Goal: Task Accomplishment & Management: Use online tool/utility

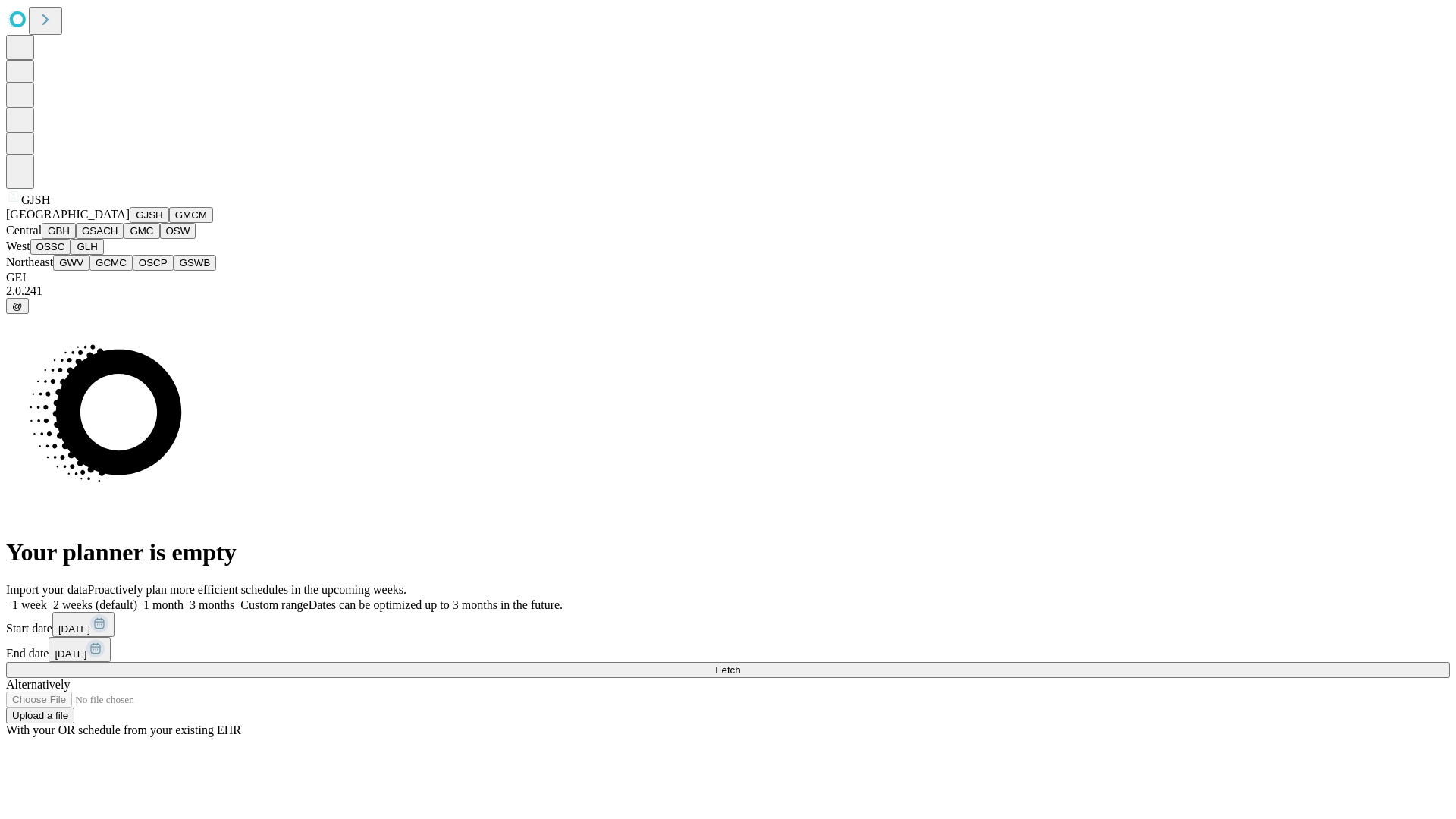
click at [129, 223] on button "GJSH" at bounding box center [149, 215] width 40 height 16
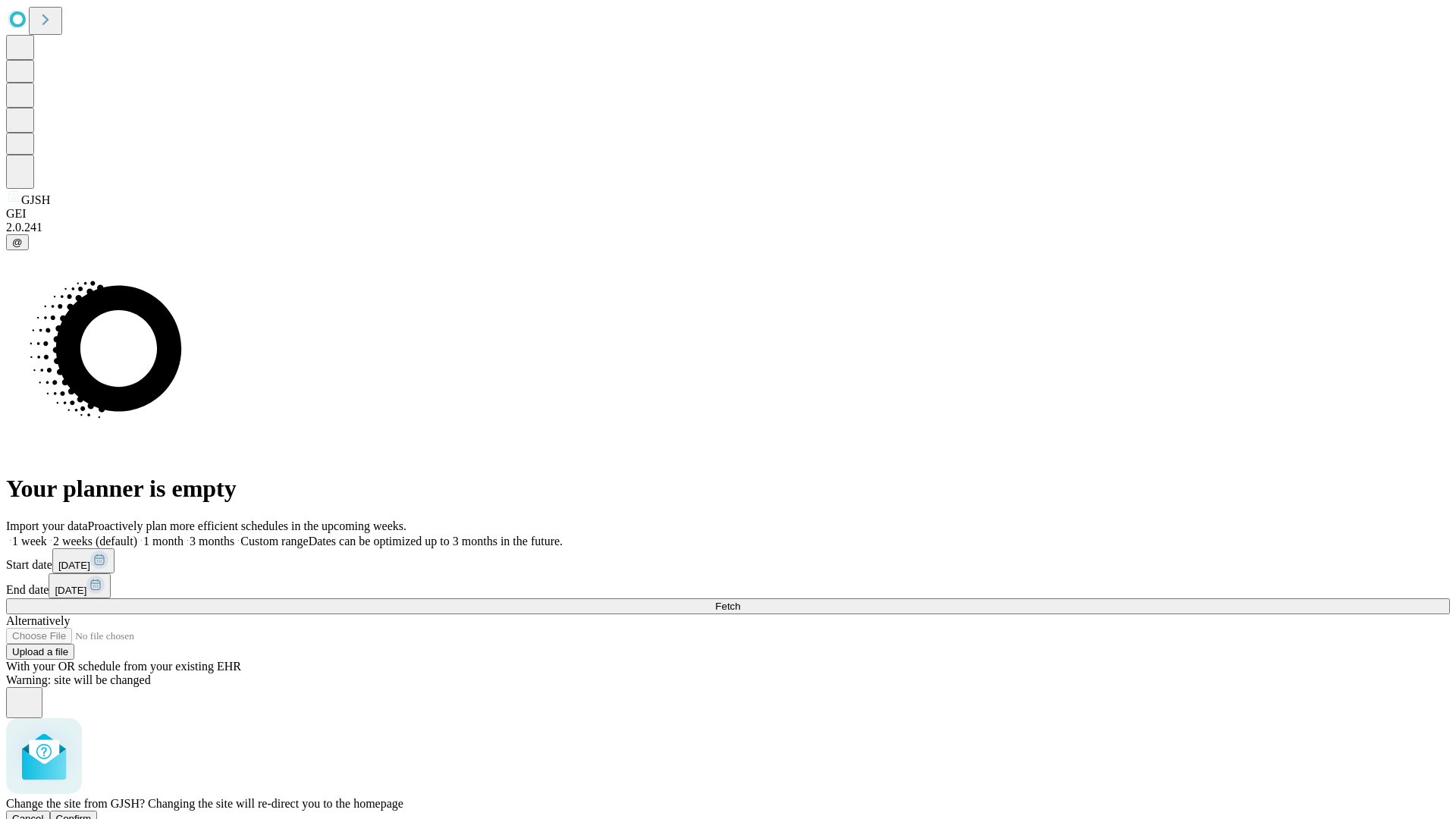
click at [91, 813] on span "Confirm" at bounding box center [74, 819] width 36 height 11
click at [184, 535] on label "1 month" at bounding box center [160, 541] width 46 height 13
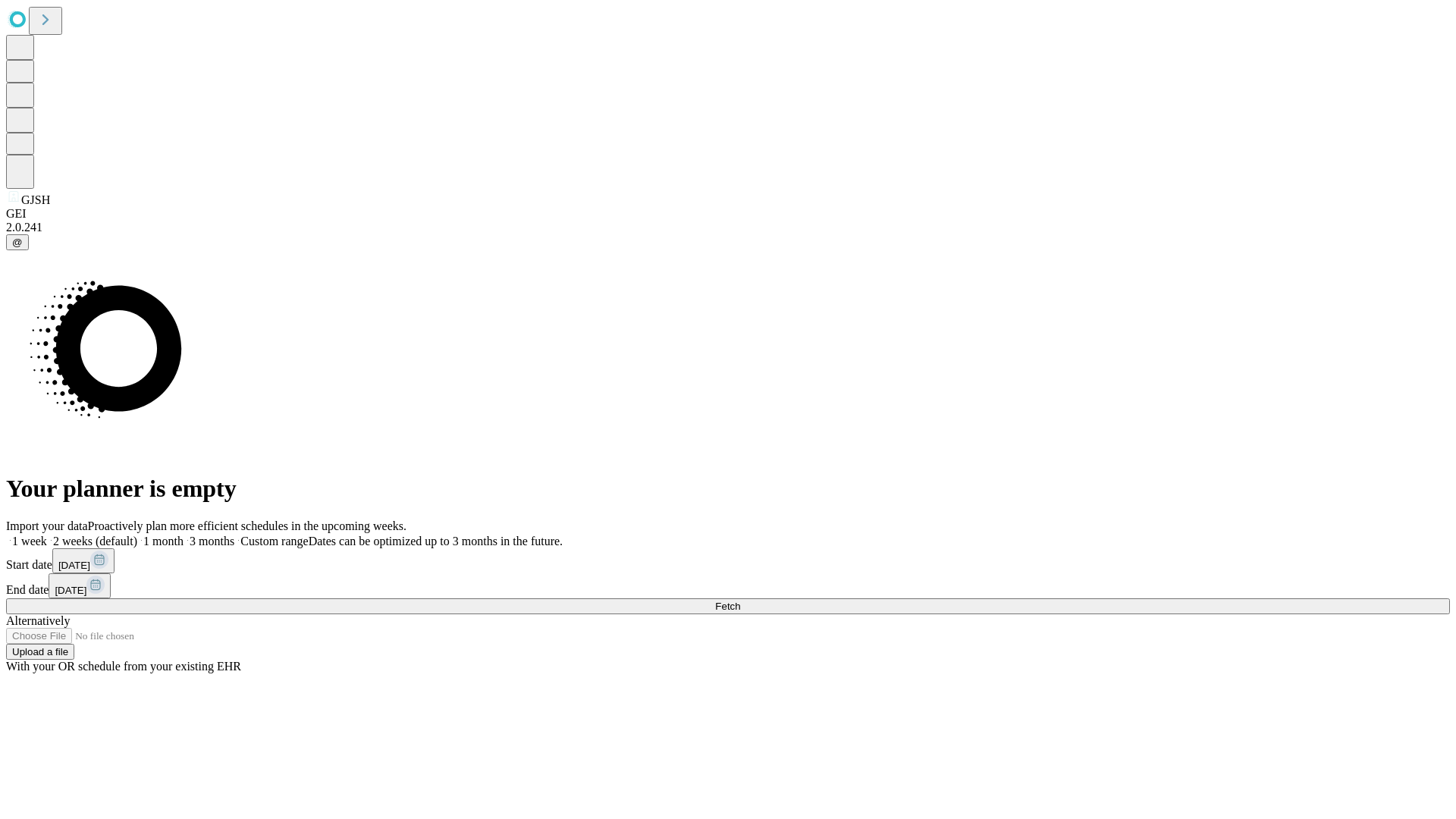
click at [741, 600] on span "Fetch" at bounding box center [728, 606] width 25 height 11
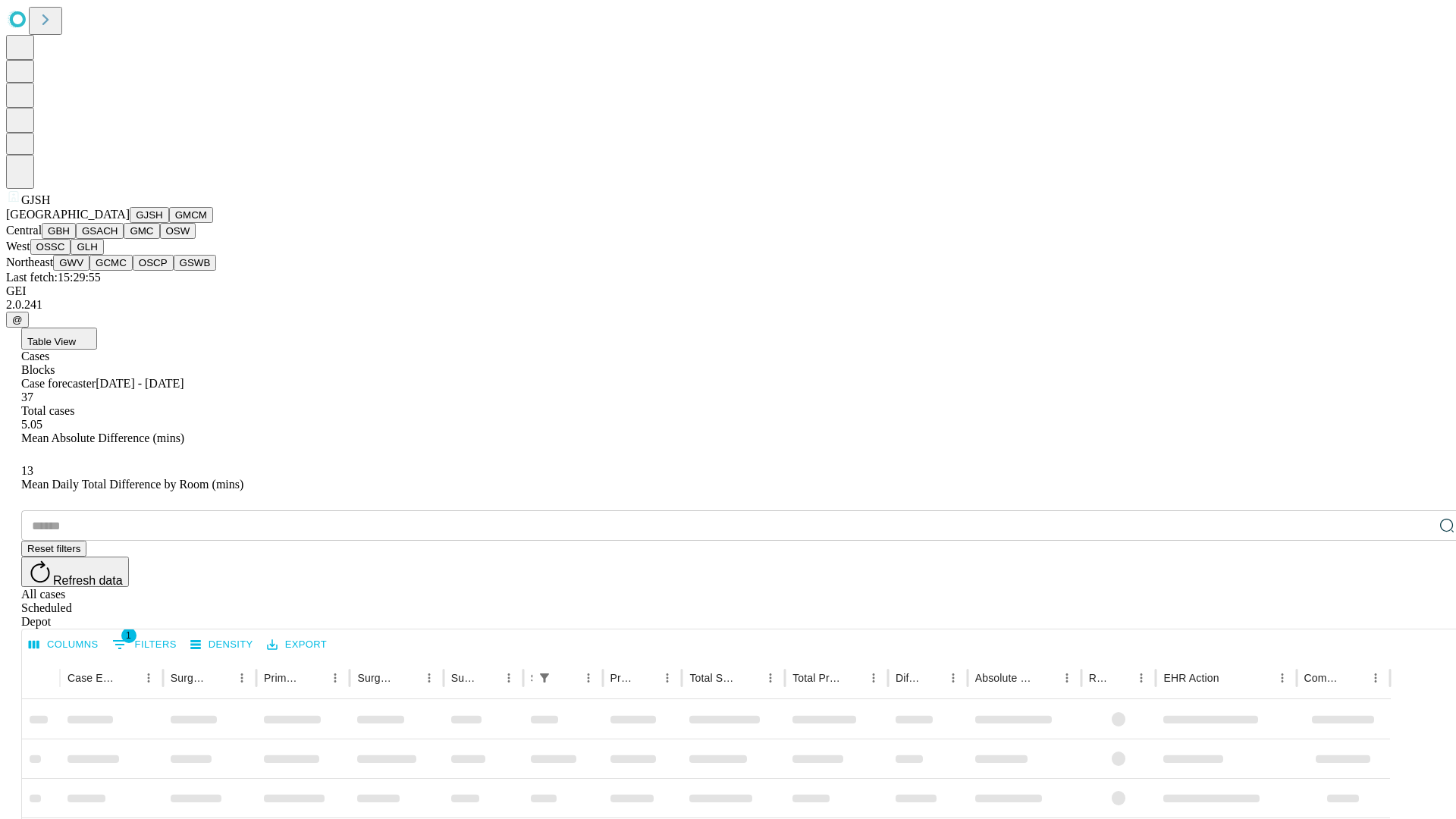
click at [169, 223] on button "GMCM" at bounding box center [191, 215] width 44 height 16
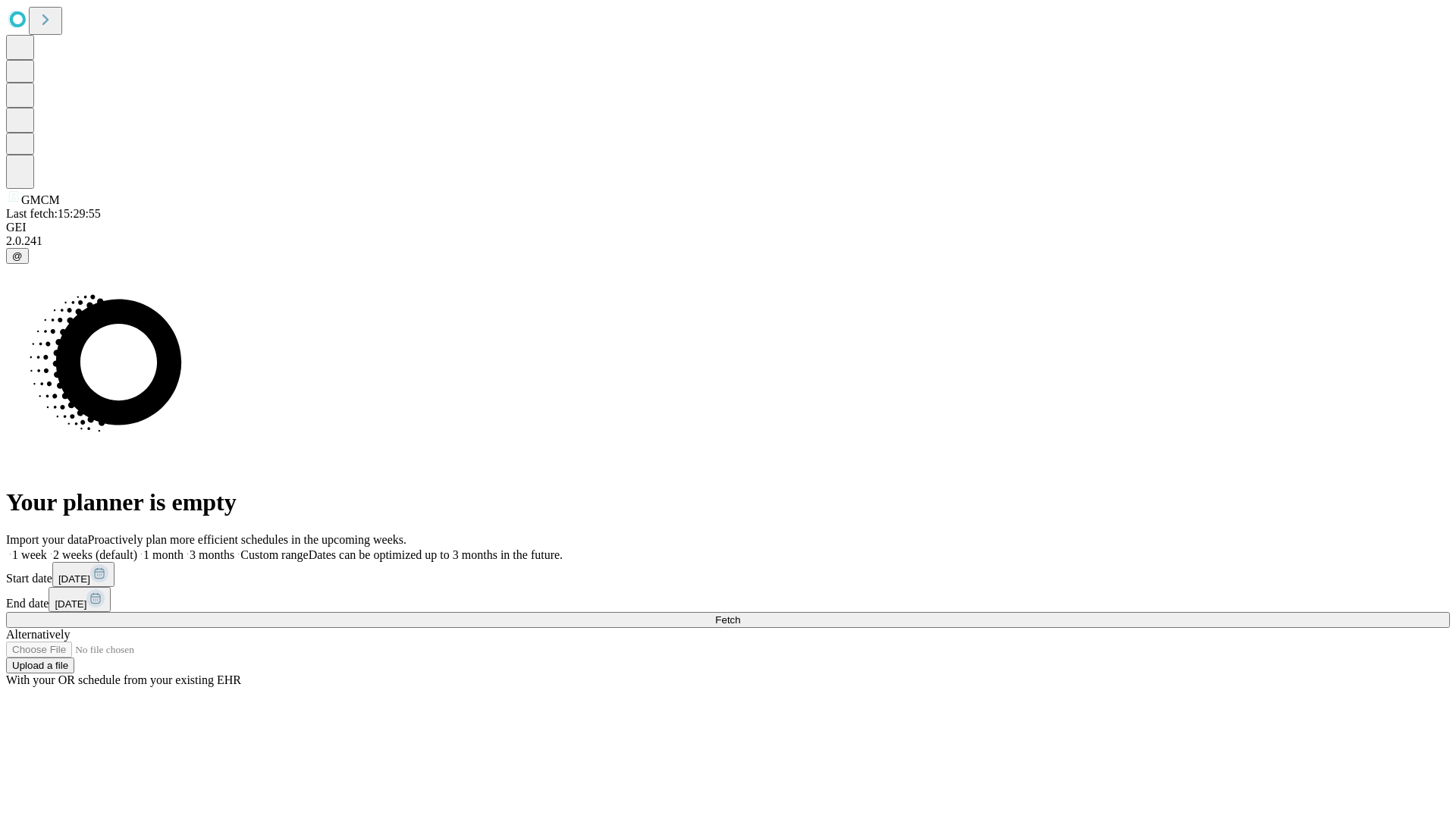
click at [184, 549] on label "1 month" at bounding box center [160, 555] width 46 height 13
click at [741, 614] on span "Fetch" at bounding box center [728, 620] width 25 height 11
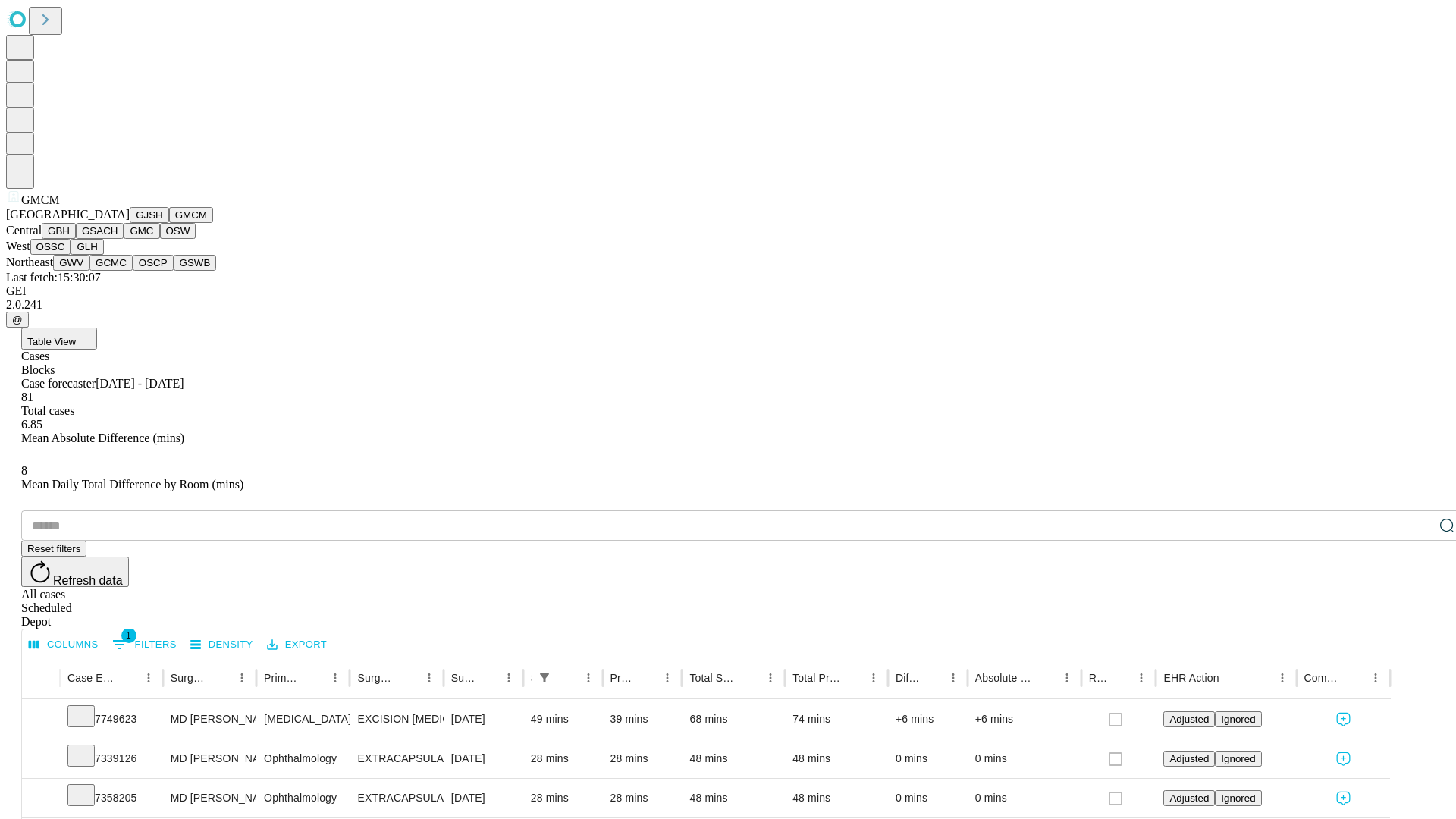
click at [76, 239] on button "GBH" at bounding box center [59, 231] width 34 height 16
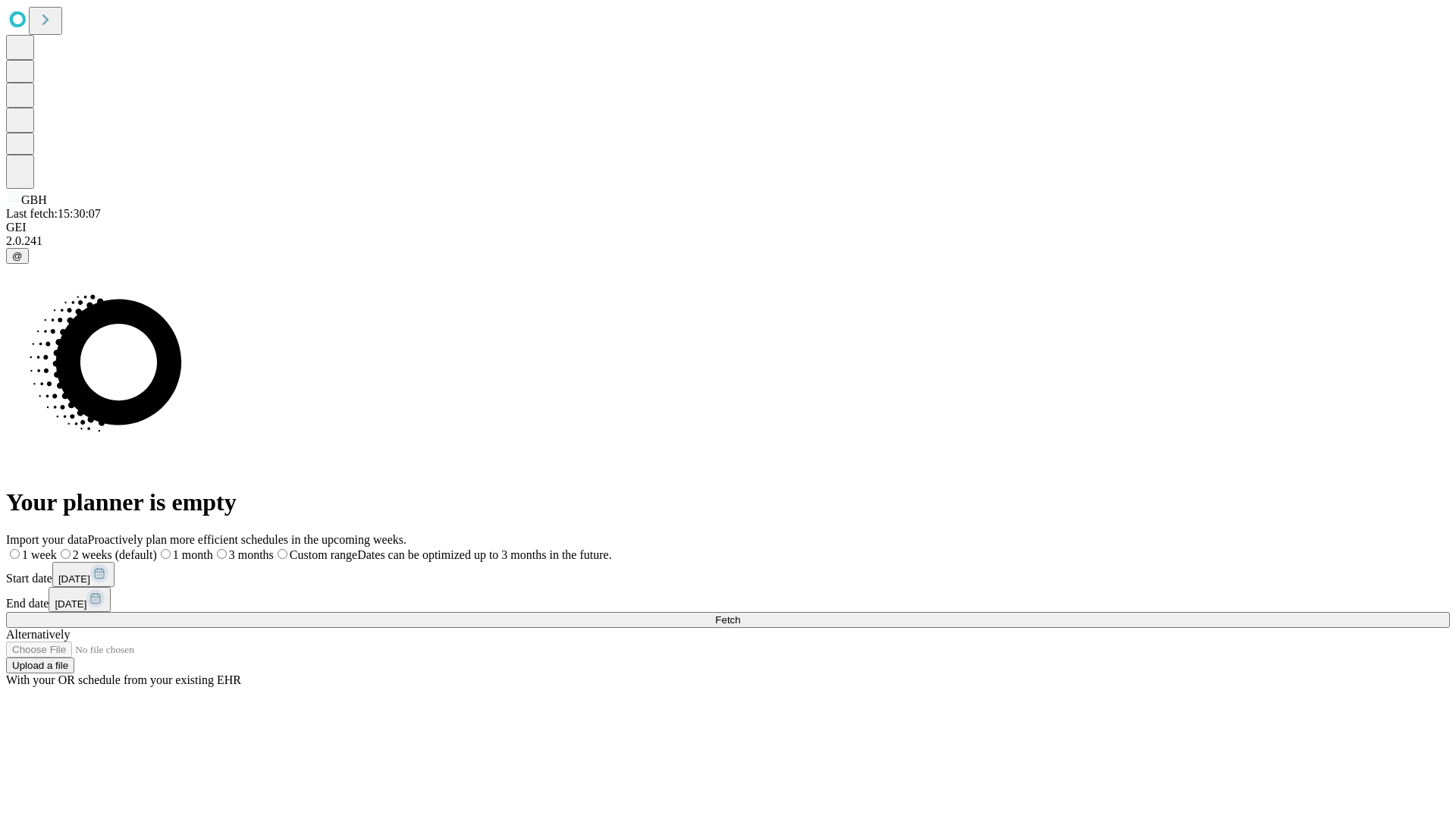
click at [213, 549] on label "1 month" at bounding box center [185, 555] width 56 height 13
click at [741, 614] on span "Fetch" at bounding box center [728, 620] width 25 height 11
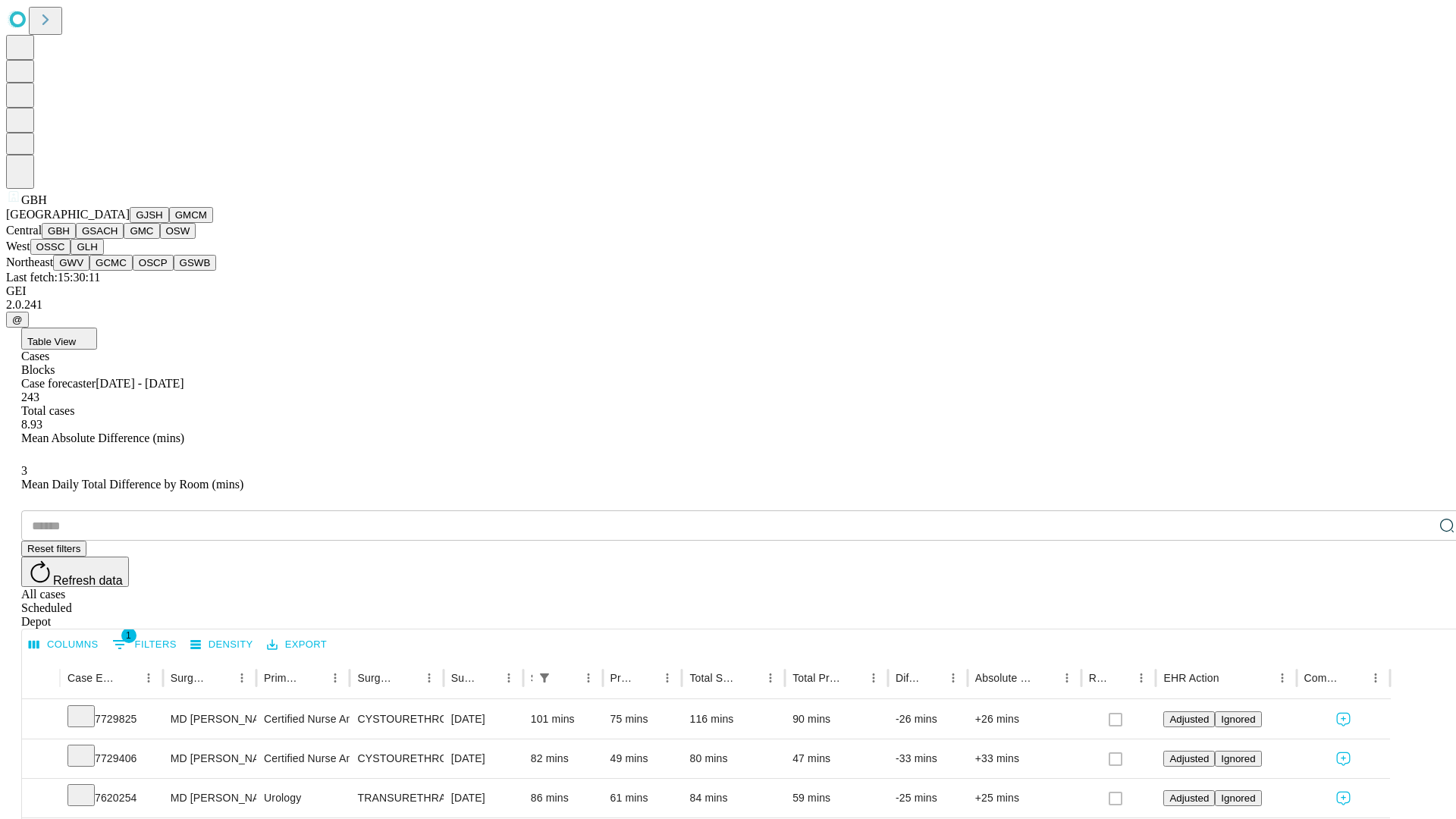
click at [117, 239] on button "GSACH" at bounding box center [100, 231] width 48 height 16
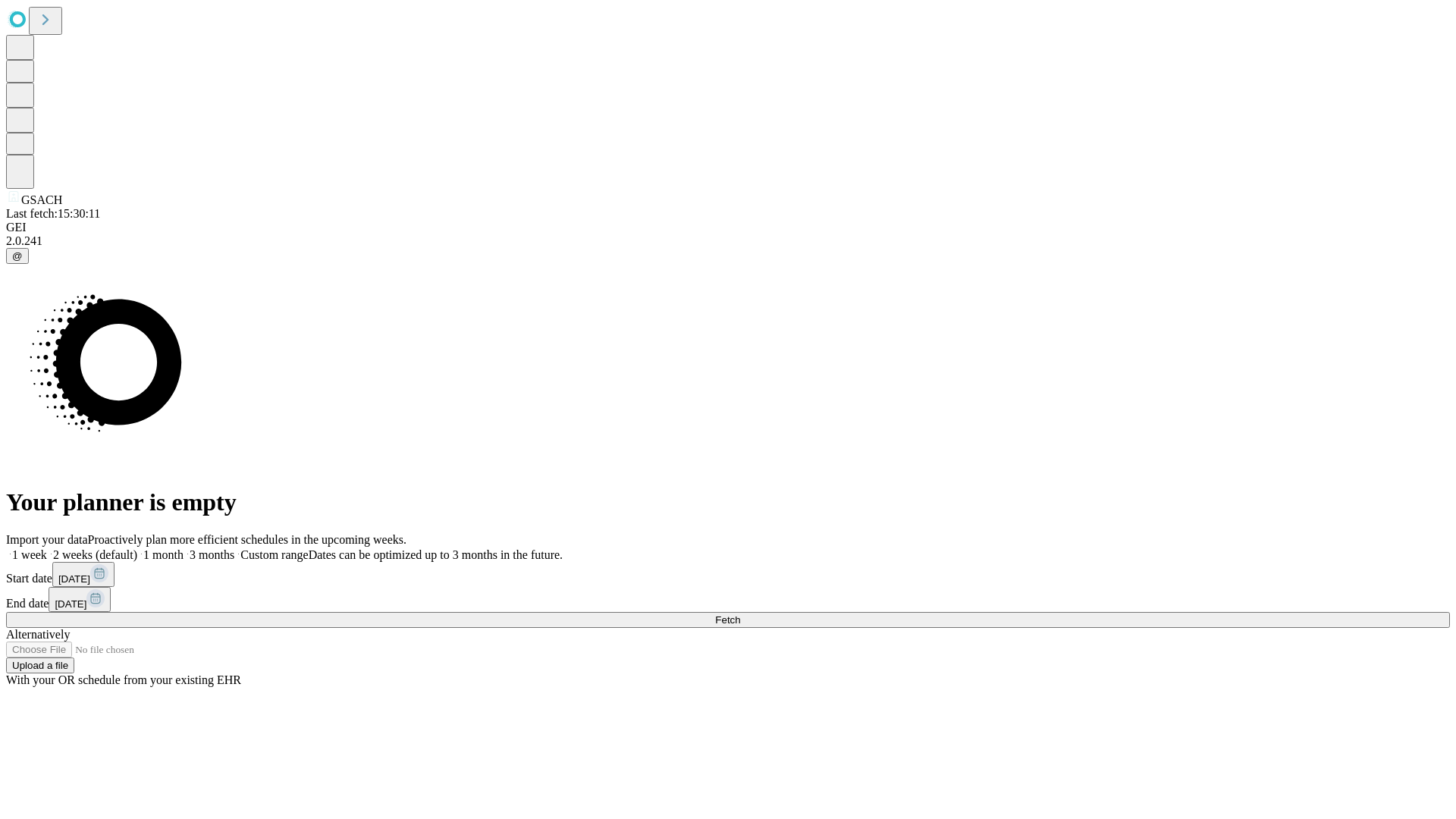
click at [741, 614] on span "Fetch" at bounding box center [728, 620] width 25 height 11
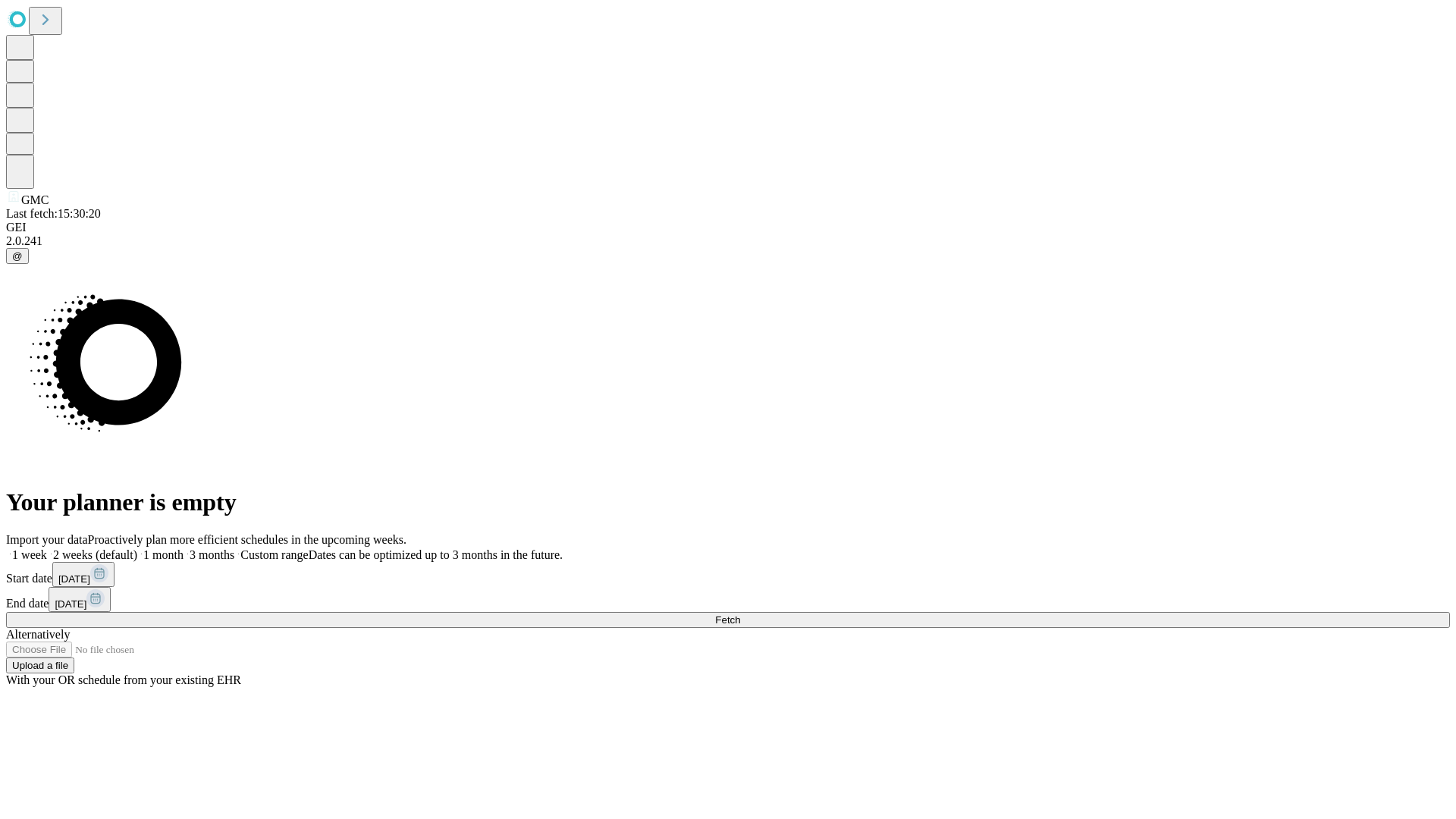
click at [741, 614] on span "Fetch" at bounding box center [728, 620] width 25 height 11
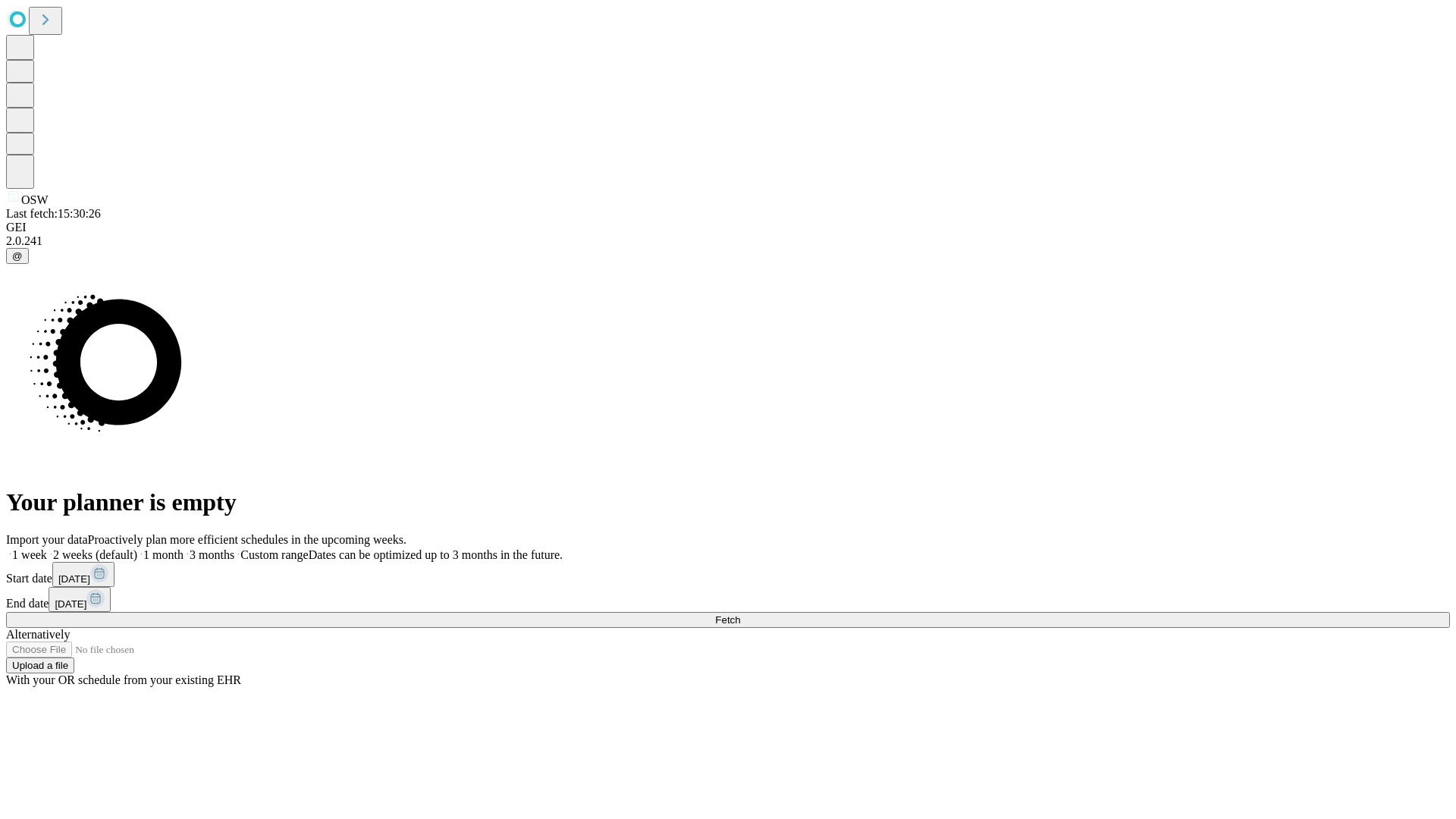
click at [184, 549] on label "1 month" at bounding box center [160, 555] width 46 height 13
click at [741, 614] on span "Fetch" at bounding box center [728, 620] width 25 height 11
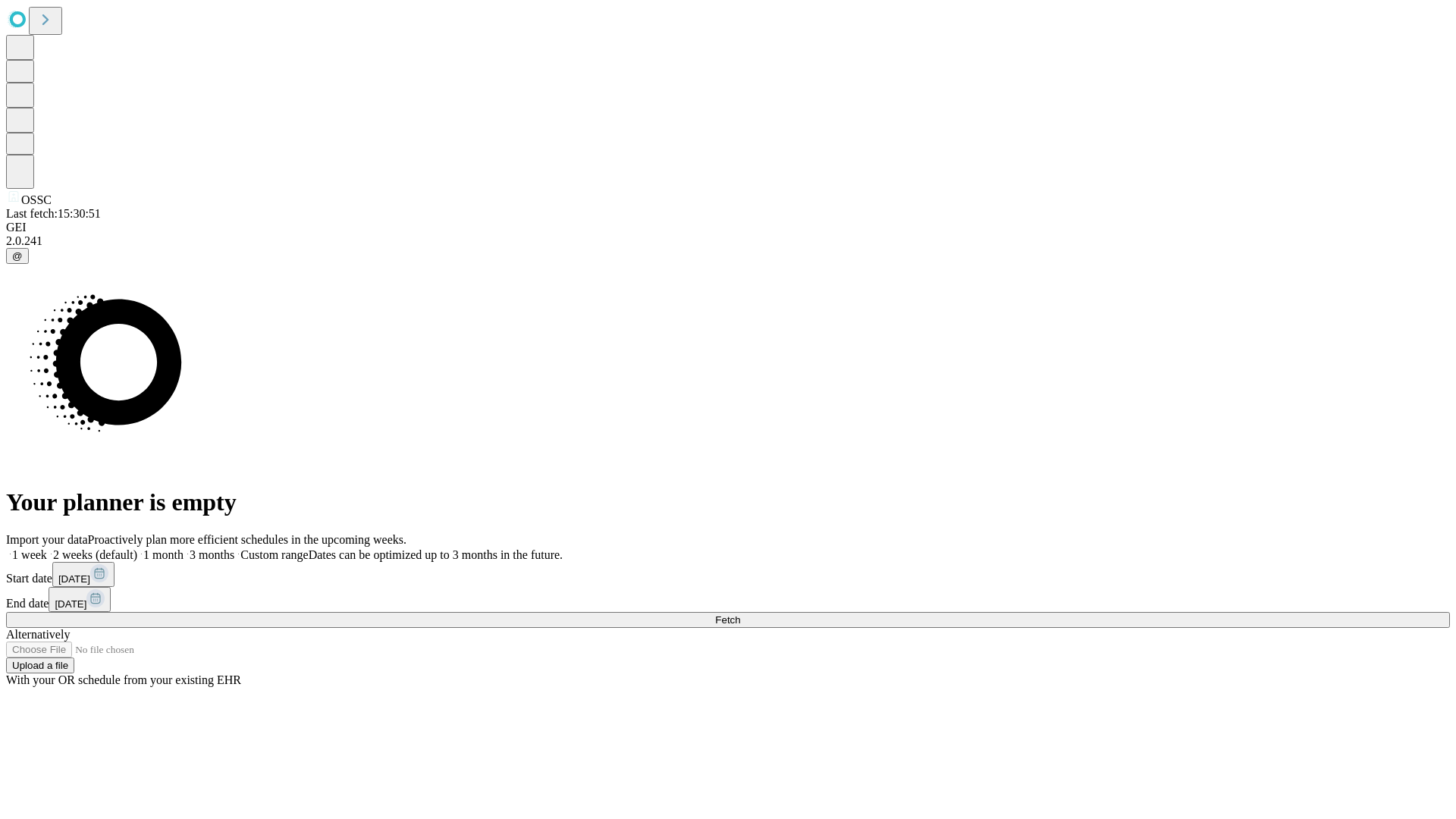
click at [184, 549] on label "1 month" at bounding box center [160, 555] width 46 height 13
click at [741, 614] on span "Fetch" at bounding box center [728, 620] width 25 height 11
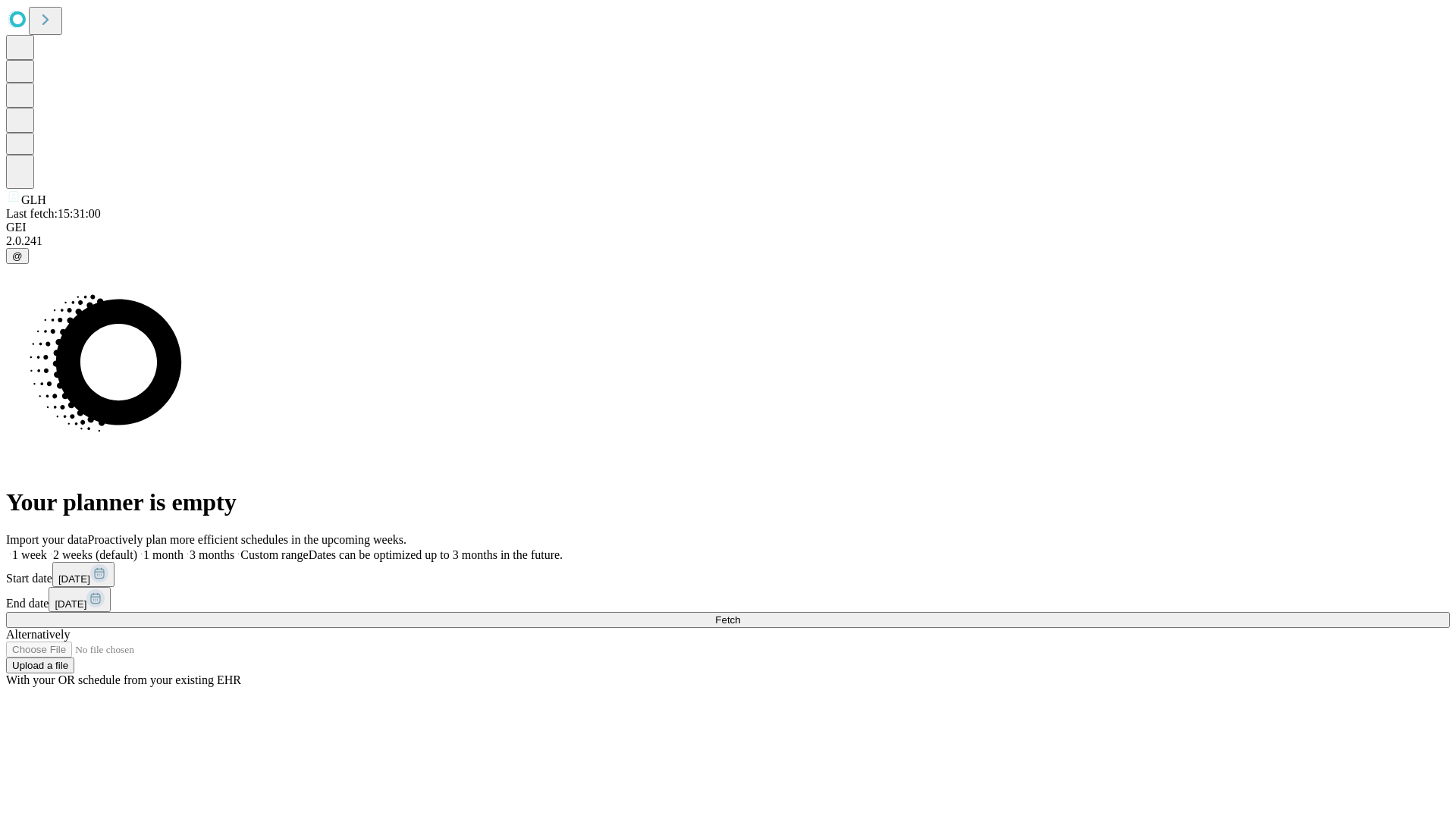
click at [184, 549] on label "1 month" at bounding box center [160, 555] width 46 height 13
click at [741, 614] on span "Fetch" at bounding box center [728, 620] width 25 height 11
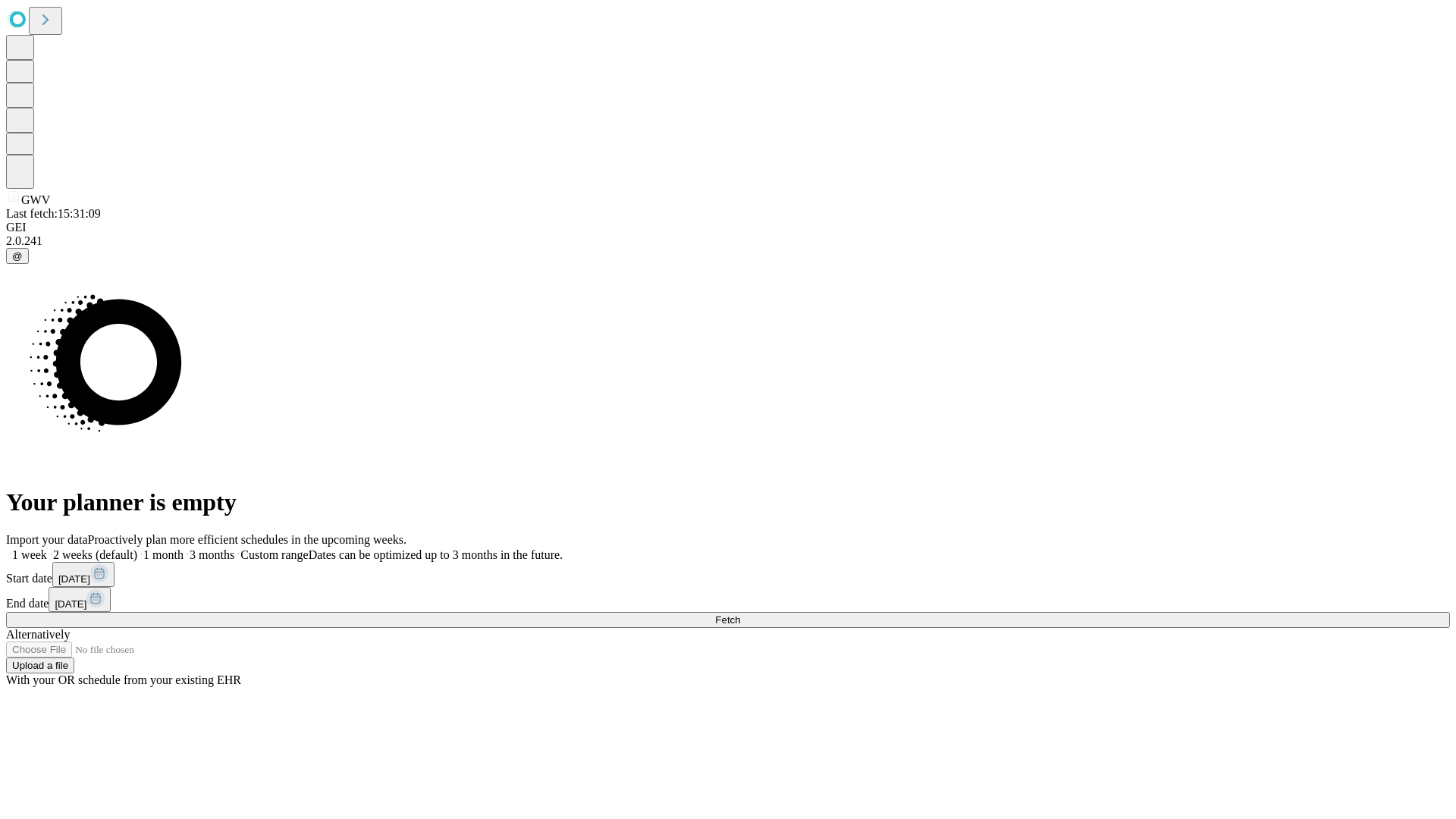
click at [184, 549] on label "1 month" at bounding box center [160, 555] width 46 height 13
click at [741, 614] on span "Fetch" at bounding box center [728, 620] width 25 height 11
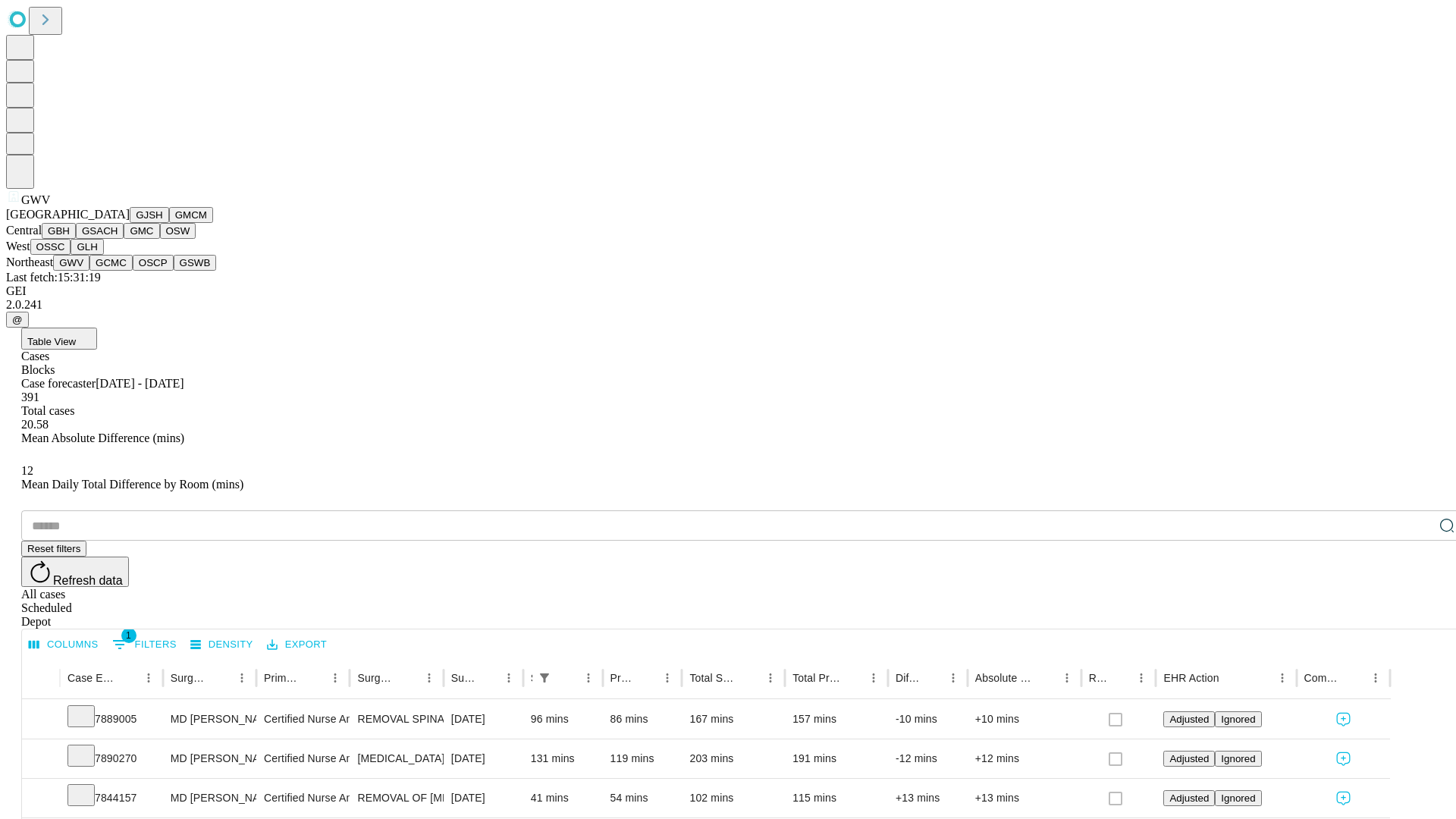
click at [117, 271] on button "GCMC" at bounding box center [111, 263] width 43 height 16
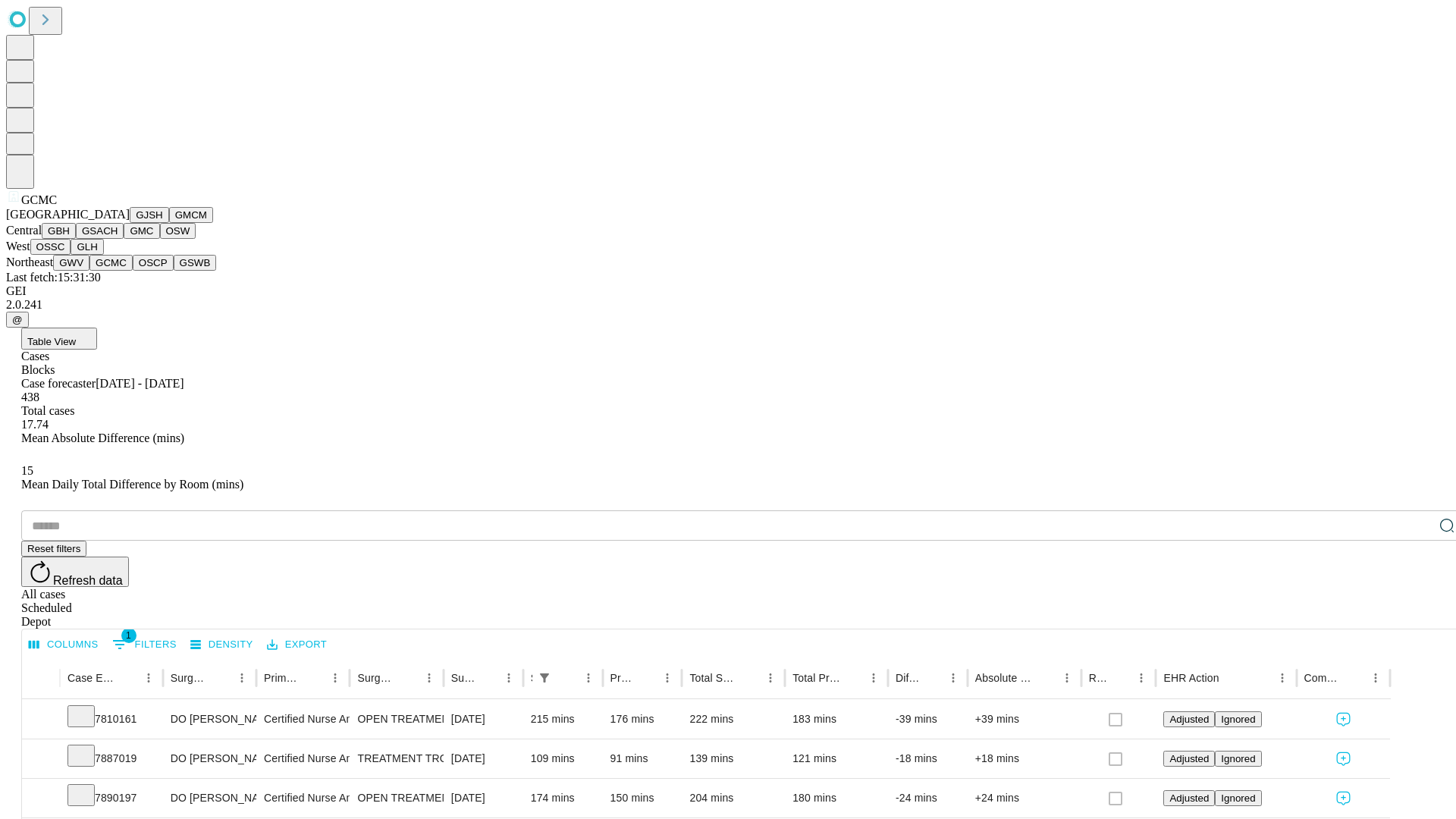
click at [133, 271] on button "OSCP" at bounding box center [153, 263] width 41 height 16
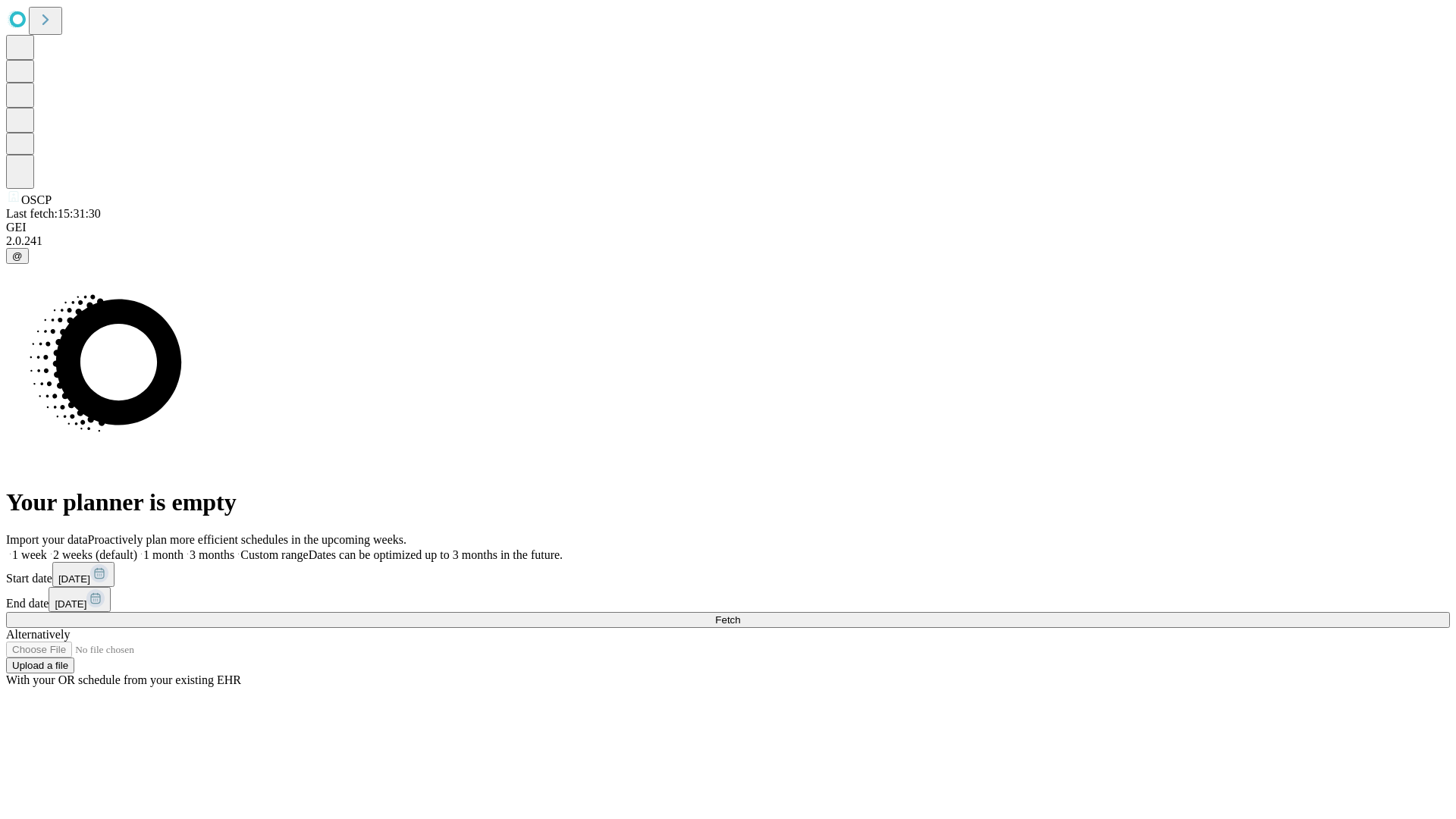
click at [184, 549] on label "1 month" at bounding box center [160, 555] width 46 height 13
click at [741, 614] on span "Fetch" at bounding box center [728, 620] width 25 height 11
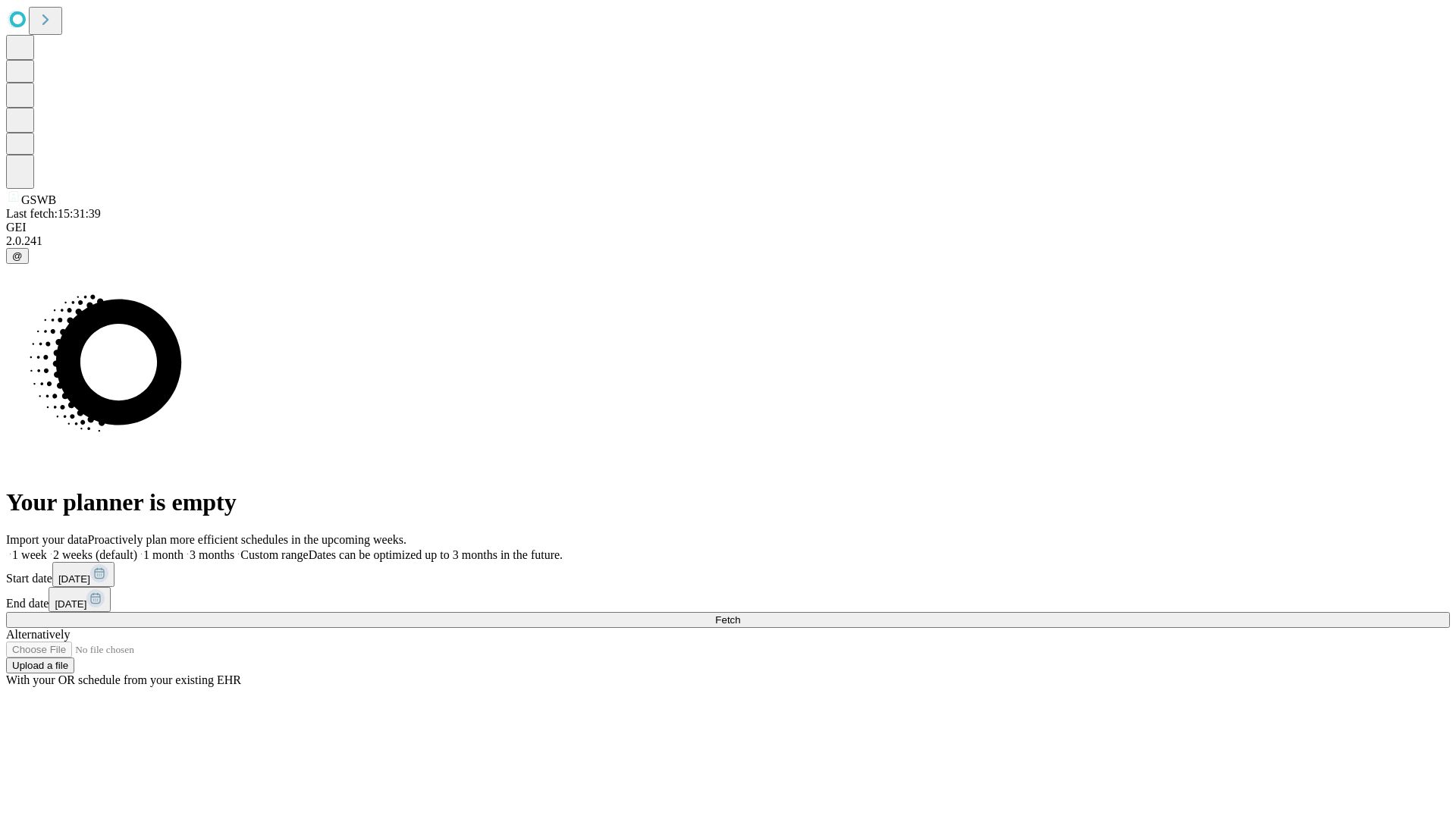
click at [184, 549] on label "1 month" at bounding box center [160, 555] width 46 height 13
click at [741, 614] on span "Fetch" at bounding box center [728, 620] width 25 height 11
